Goal: Complete application form

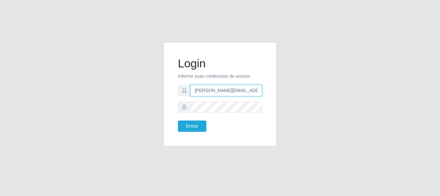
type input "[PERSON_NAME][EMAIL_ADDRESS][PERSON_NAME][DOMAIN_NAME]"
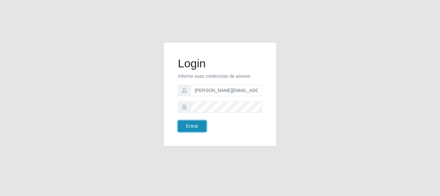
click at [192, 126] on button "Entrar" at bounding box center [192, 125] width 29 height 11
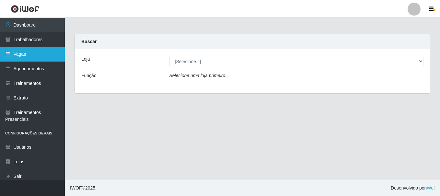
click at [32, 54] on link "Vagas" at bounding box center [32, 54] width 65 height 15
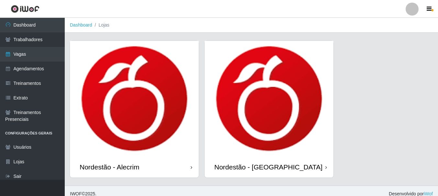
click at [111, 167] on div "Nordestão - Alecrim" at bounding box center [110, 167] width 60 height 8
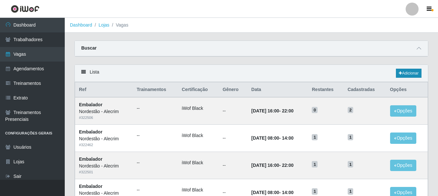
click at [408, 74] on link "Adicionar" at bounding box center [409, 73] width 26 height 9
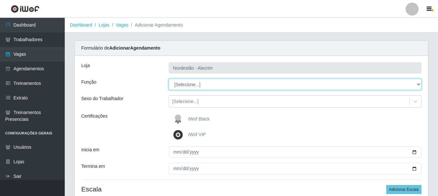
select select "1"
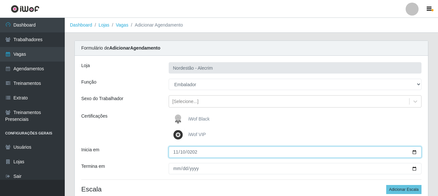
type input "[DATE]"
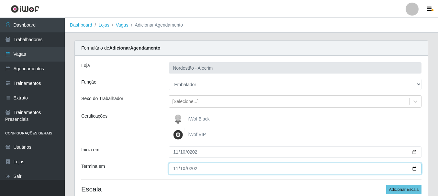
type input "[DATE]"
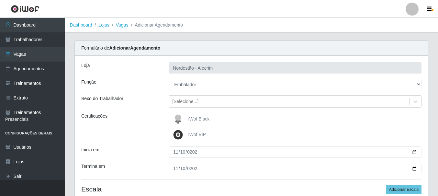
click at [295, 119] on div "iWof Black" at bounding box center [295, 119] width 253 height 13
click at [405, 189] on button "Adicionar Escala" at bounding box center [403, 189] width 35 height 9
select select "1"
type input "08:00"
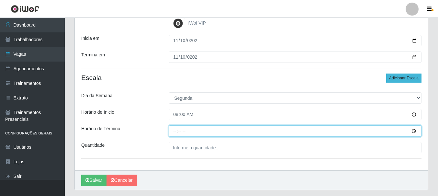
type input "14:00"
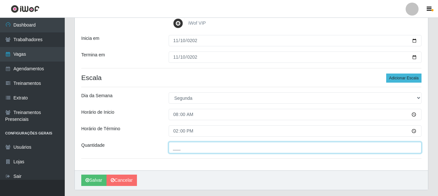
type input "___"
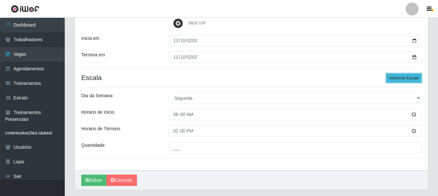
click at [405, 78] on button "Adicionar Escala" at bounding box center [403, 78] width 35 height 9
select select "1"
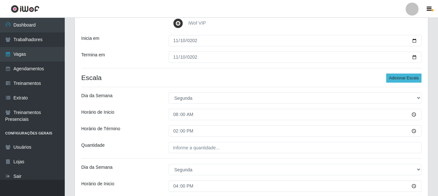
type input "22:00"
type input "___"
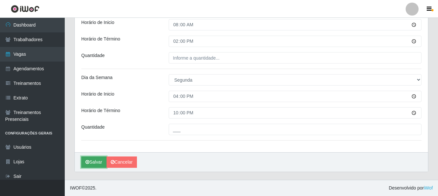
click at [94, 162] on button "Salvar" at bounding box center [93, 161] width 25 height 11
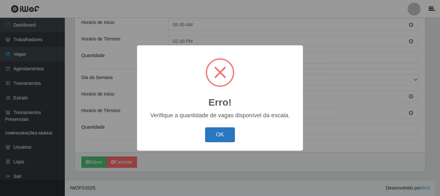
click at [227, 137] on button "OK" at bounding box center [220, 134] width 30 height 15
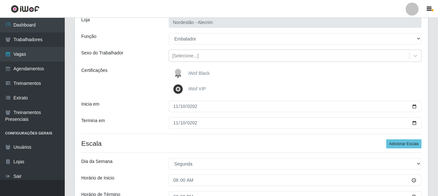
scroll to position [39, 0]
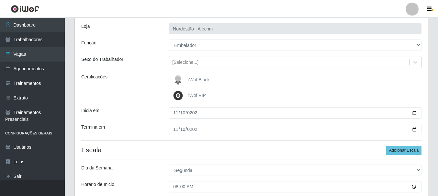
click at [202, 77] on span "iWof Black" at bounding box center [199, 79] width 21 height 5
click at [0, 0] on input "iWof Black" at bounding box center [0, 0] width 0 height 0
click at [202, 77] on span "iWof Black" at bounding box center [199, 79] width 21 height 5
click at [0, 0] on input "iWof Black" at bounding box center [0, 0] width 0 height 0
